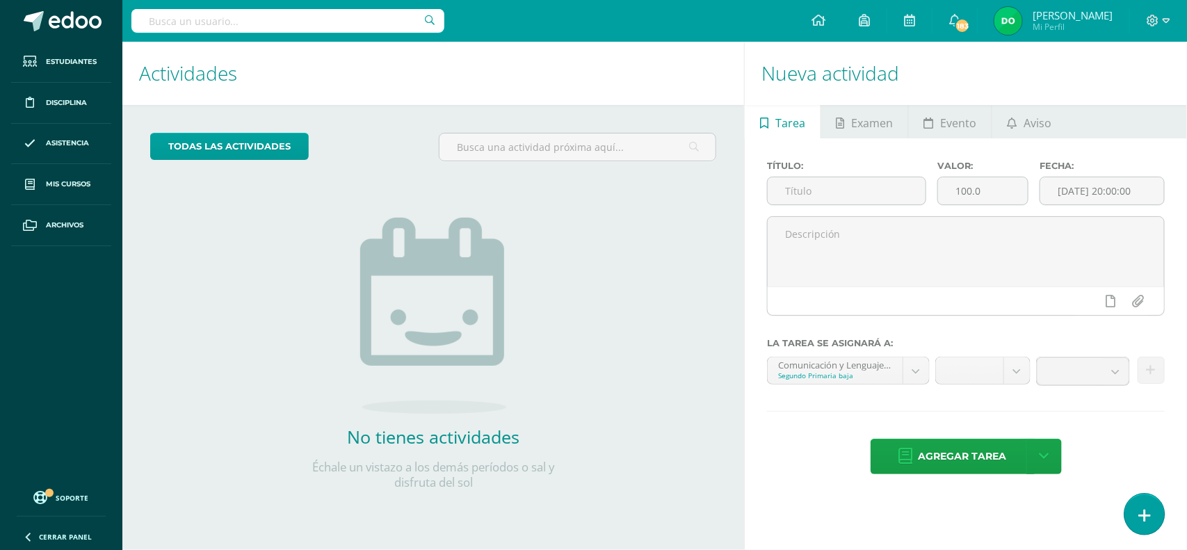
click at [1136, 515] on link at bounding box center [1145, 514] width 40 height 40
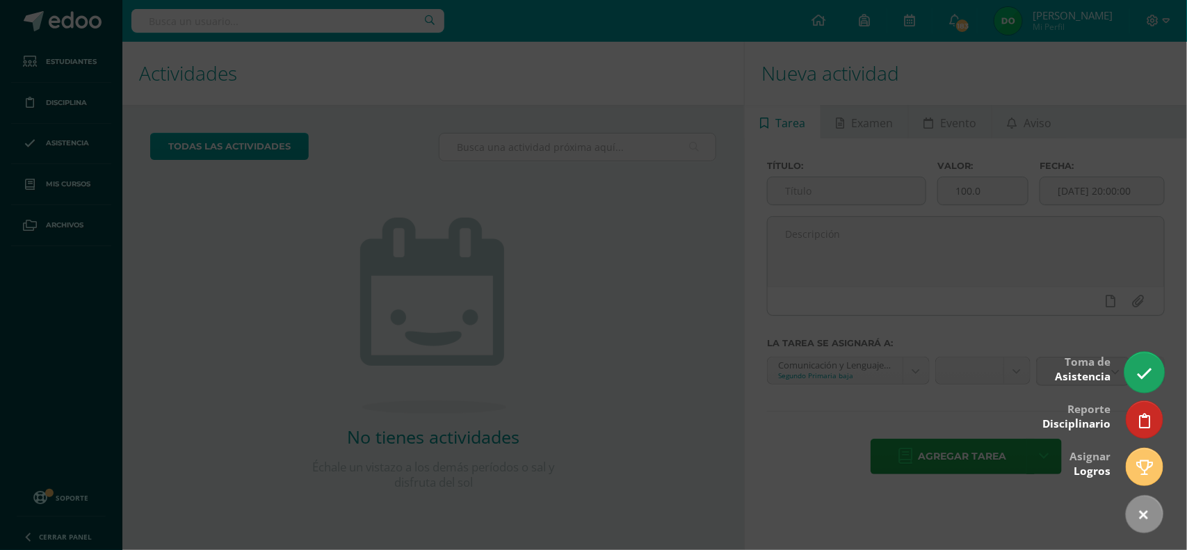
click at [1132, 373] on link at bounding box center [1145, 372] width 40 height 40
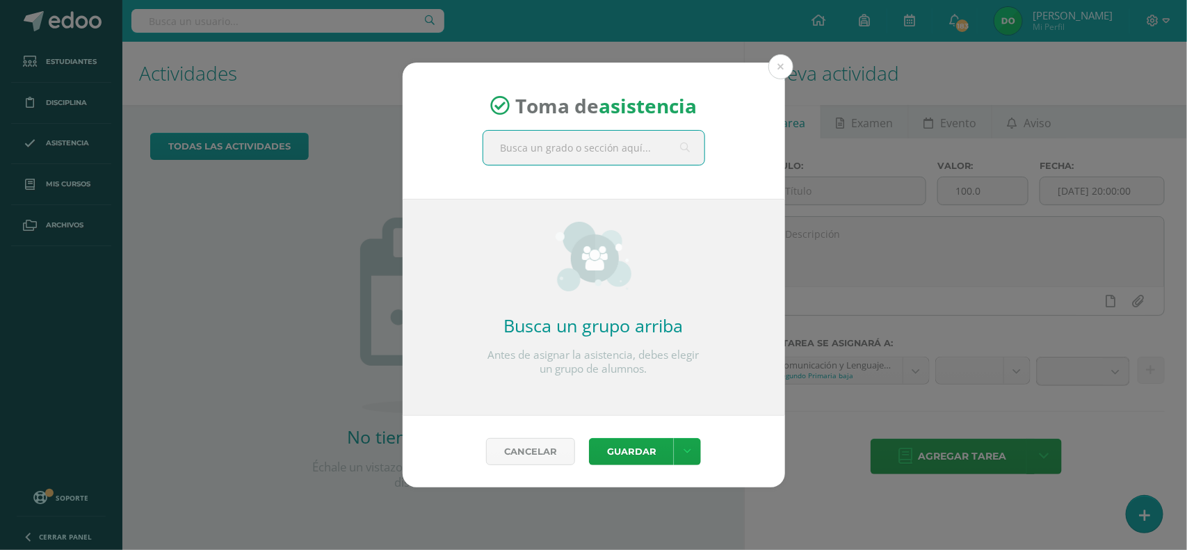
click at [563, 147] on input "text" at bounding box center [593, 148] width 221 height 34
click at [593, 151] on input "text" at bounding box center [593, 148] width 221 height 34
type input "Comunicación"
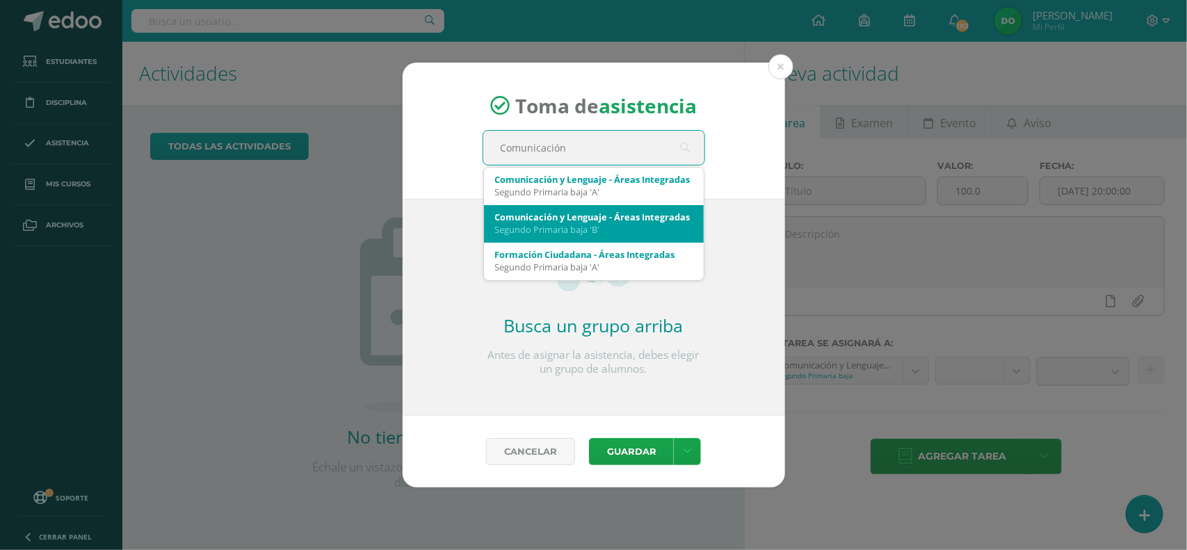
click at [602, 220] on div "Comunicación y Lenguaje - Áreas Integradas" at bounding box center [594, 217] width 198 height 13
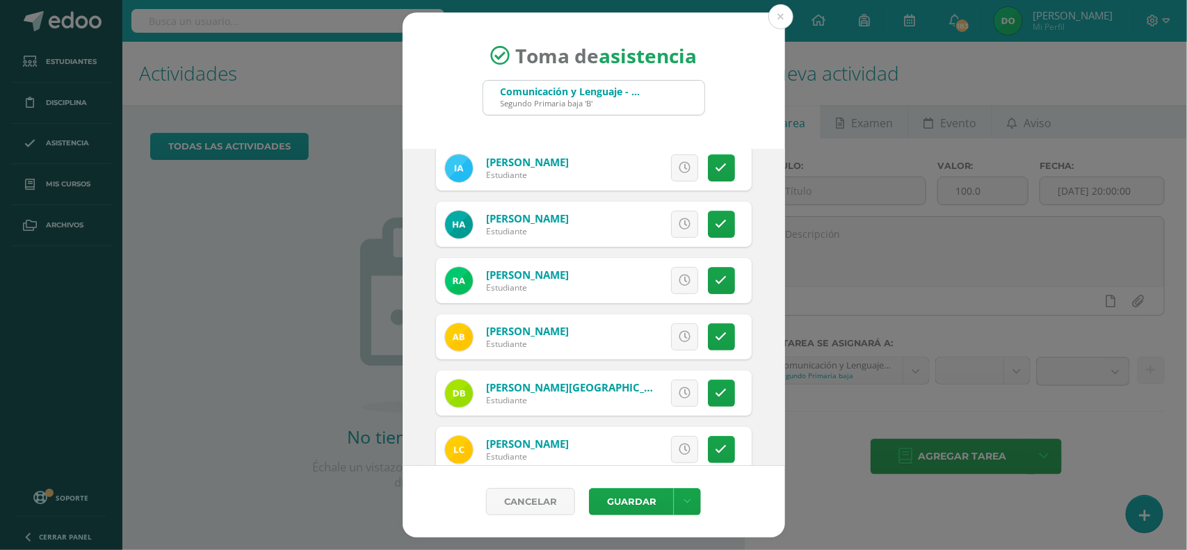
scroll to position [125, 0]
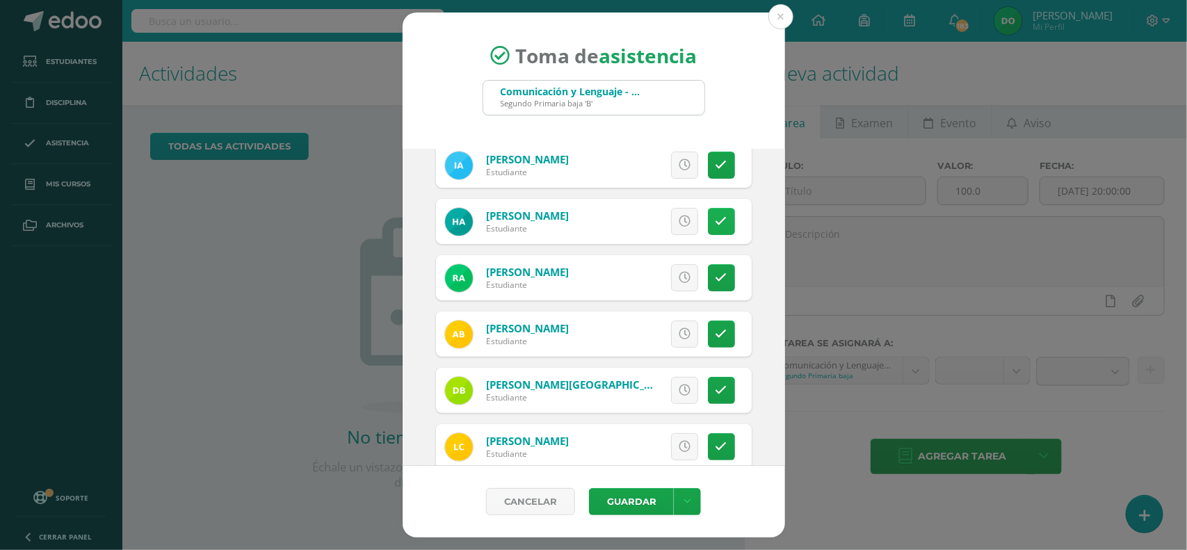
click at [716, 223] on icon at bounding box center [722, 222] width 12 height 12
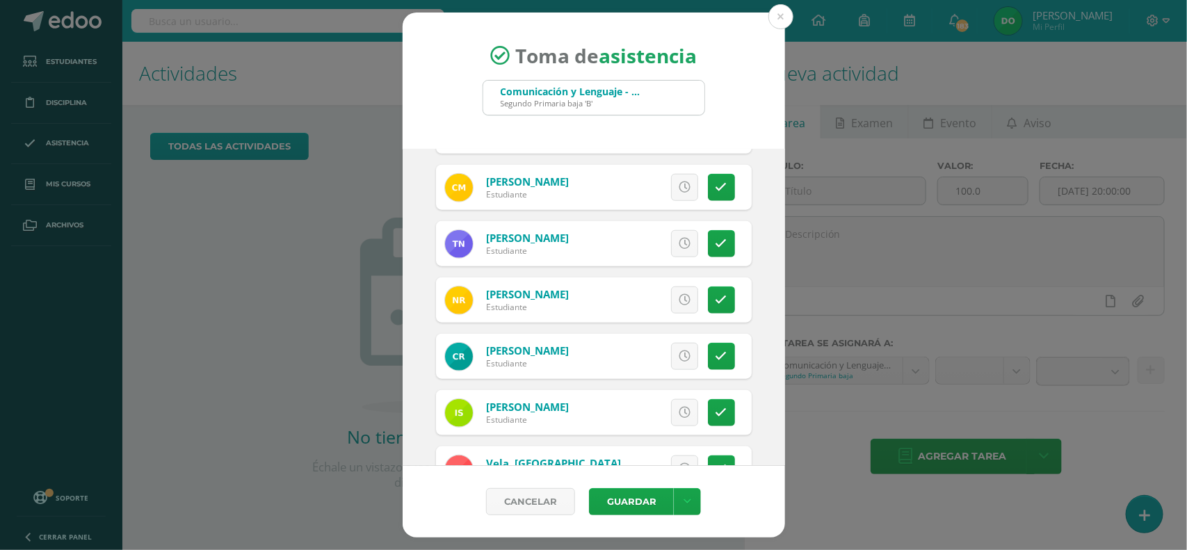
scroll to position [659, 0]
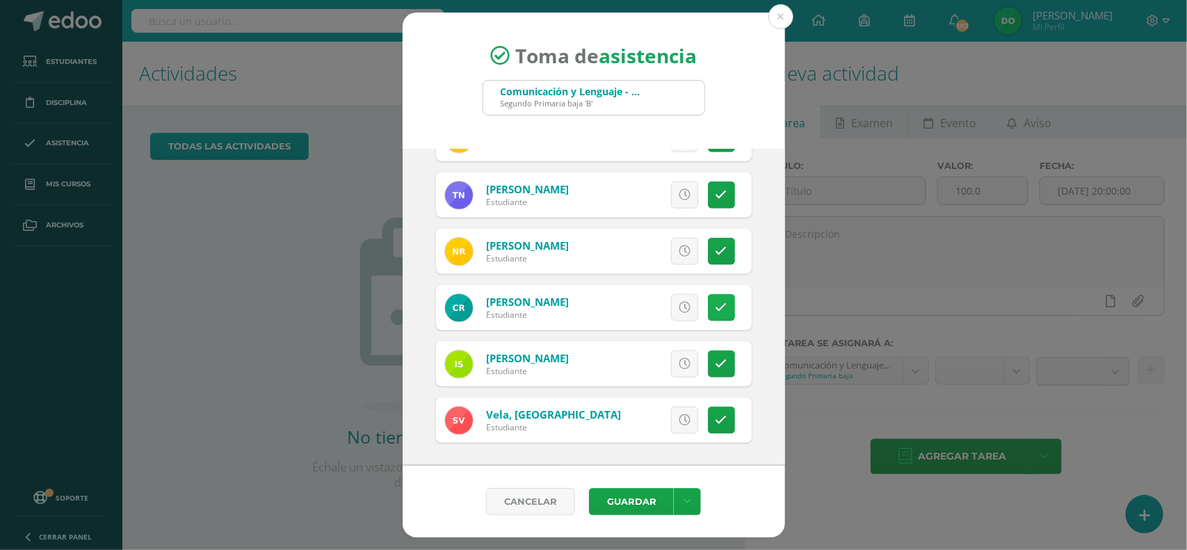
click at [708, 303] on link at bounding box center [721, 307] width 27 height 27
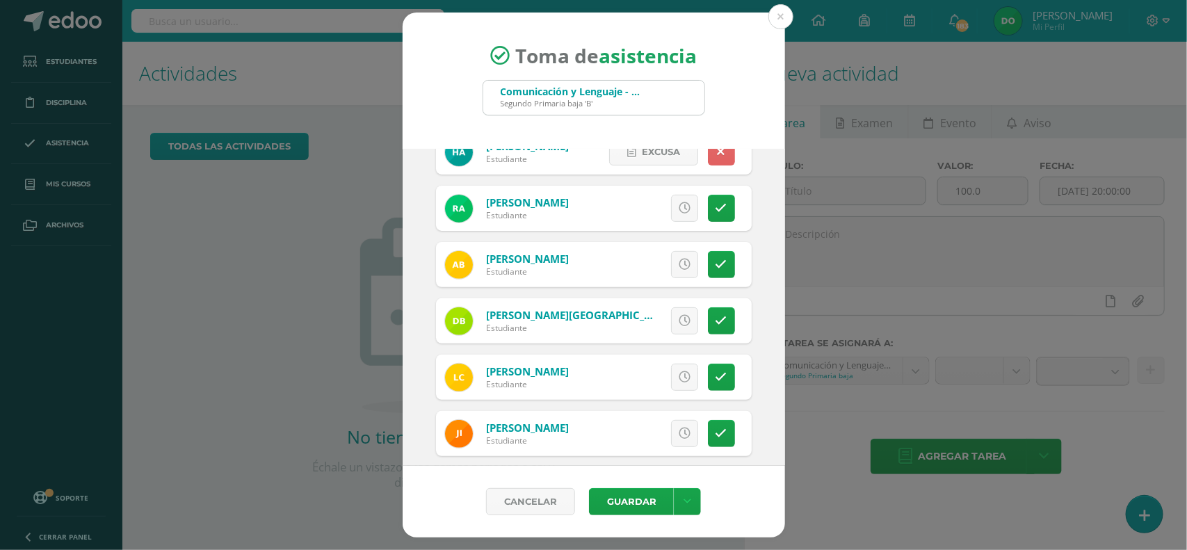
scroll to position [0, 0]
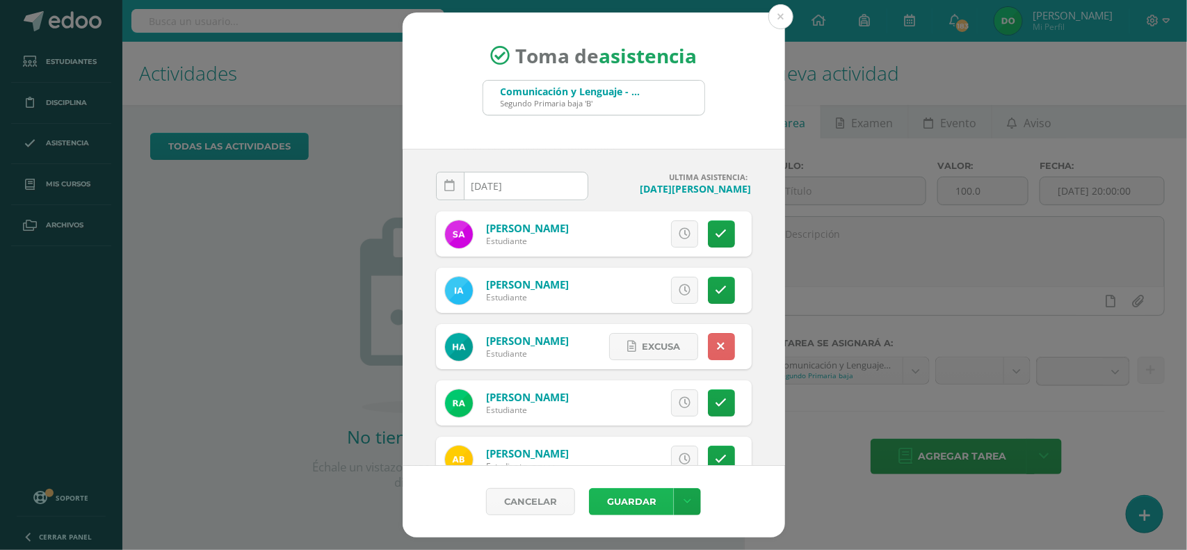
click at [639, 506] on button "Guardar" at bounding box center [631, 501] width 85 height 27
